Goal: Transaction & Acquisition: Purchase product/service

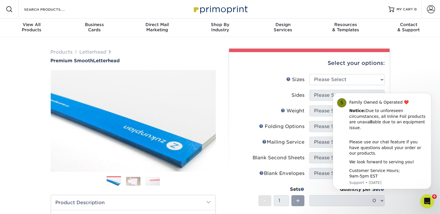
click at [14, 8] on div at bounding box center [9, 9] width 19 height 19
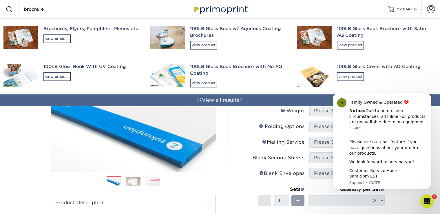
type input "brochure"
click at [76, 29] on div "Brochures, Flyers, Pamphlets, Menus etc." at bounding box center [91, 29] width 96 height 7
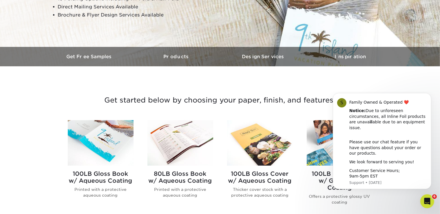
scroll to position [203, 0]
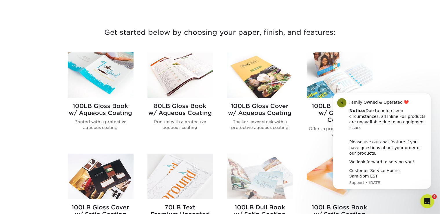
click at [112, 90] on img at bounding box center [101, 75] width 66 height 46
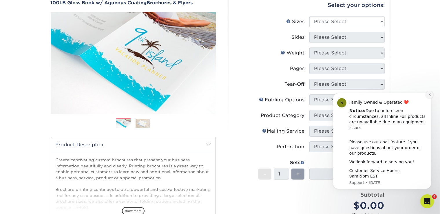
click at [431, 96] on icon "Dismiss notification" at bounding box center [429, 94] width 3 height 3
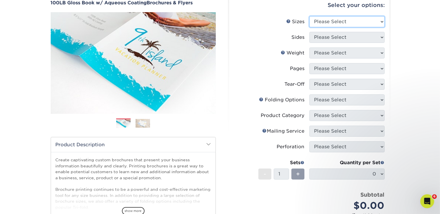
click at [345, 21] on select "Please Select 3.5" x 8.5" 3.5" x 11" 3.67" x 8.5" 4" x 6" 4" x 8.5" 4" x 9" 4" …" at bounding box center [347, 21] width 75 height 11
click at [310, 16] on select "Please Select 3.5" x 8.5" 3.5" x 11" 3.67" x 8.5" 4" x 6" 4" x 8.5" 4" x 9" 4" …" at bounding box center [347, 21] width 75 height 11
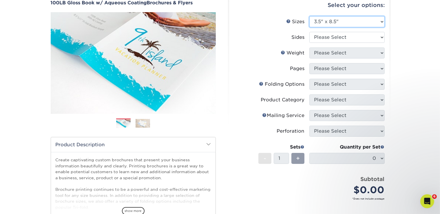
click at [328, 21] on select "Please Select 3.5" x 8.5" 3.5" x 11" 3.67" x 8.5" 4" x 6" 4" x 8.5" 4" x 9" 4" …" at bounding box center [347, 21] width 75 height 11
select select "11.00x17.00"
click at [310, 16] on select "Please Select 3.5" x 8.5" 3.5" x 11" 3.67" x 8.5" 4" x 6" 4" x 8.5" 4" x 9" 4" …" at bounding box center [347, 21] width 75 height 11
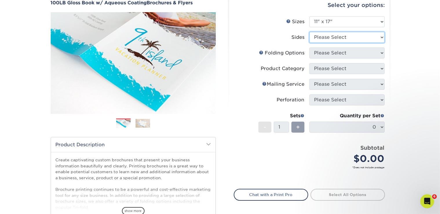
drag, startPoint x: 337, startPoint y: 36, endPoint x: 335, endPoint y: 41, distance: 5.1
click at [337, 36] on select "Please Select Print Both Sides Print Front Only" at bounding box center [347, 37] width 75 height 11
select select "13abbda7-1d64-4f25-8bb2-c179b224825d"
click at [310, 32] on select "Please Select Print Both Sides Print Front Only" at bounding box center [347, 37] width 75 height 11
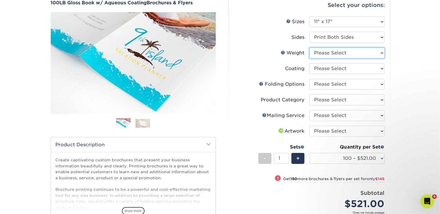
click at [345, 53] on select "Please Select 100LB" at bounding box center [347, 53] width 75 height 11
select select "100LB"
click at [310, 48] on select "Please Select 100LB" at bounding box center [347, 53] width 75 height 11
click at [335, 69] on select at bounding box center [347, 68] width 75 height 11
select select "d41dab50-ff65-4f4f-bb17-2afe4d36ae33"
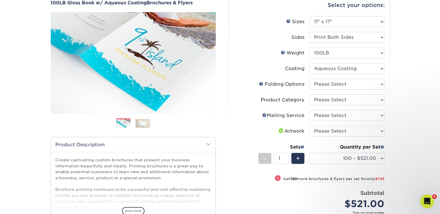
click at [310, 63] on select at bounding box center [347, 68] width 75 height 11
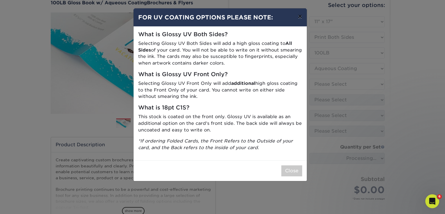
click at [303, 17] on button "×" at bounding box center [299, 16] width 13 height 16
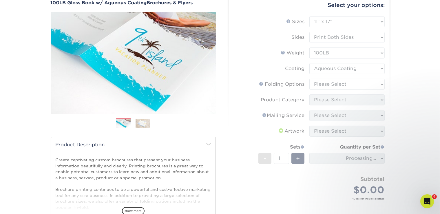
click at [347, 84] on form "Sizes Help Sizes Please Select 3.5" x 8.5" 3.5" x 11" 3.67" x 8.5" 4" x 6" 4" x…" at bounding box center [309, 114] width 151 height 197
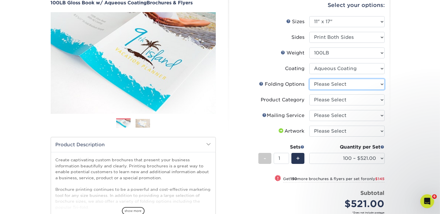
click at [339, 86] on select "Please Select FLAT - No Folding Accordion Fold Roll Fold Tri-Fold / Letter Fold…" at bounding box center [347, 84] width 75 height 11
select select "12b85fea-3513-46fd-932f-b2b9c1c17dbf"
click at [310, 79] on select "Please Select FLAT - No Folding Accordion Fold Roll Fold Tri-Fold / Letter Fold…" at bounding box center [347, 84] width 75 height 11
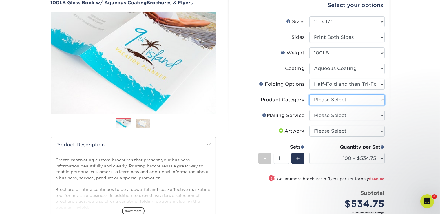
click at [322, 96] on select "Please Select Flyers and Brochures" at bounding box center [347, 100] width 75 height 11
select select "1a668080-6b7c-4174-b399-2c3833b27ef4"
click at [310, 95] on select "Please Select Flyers and Brochures" at bounding box center [347, 100] width 75 height 11
